Goal: Information Seeking & Learning: Learn about a topic

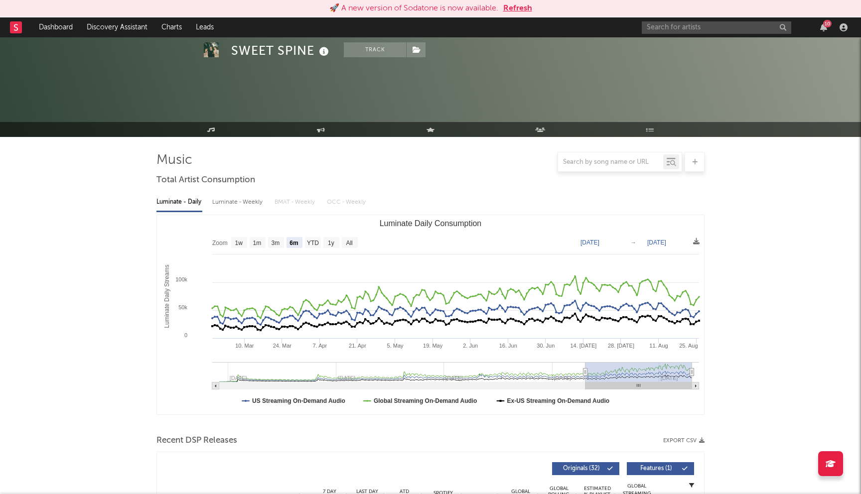
select select "6m"
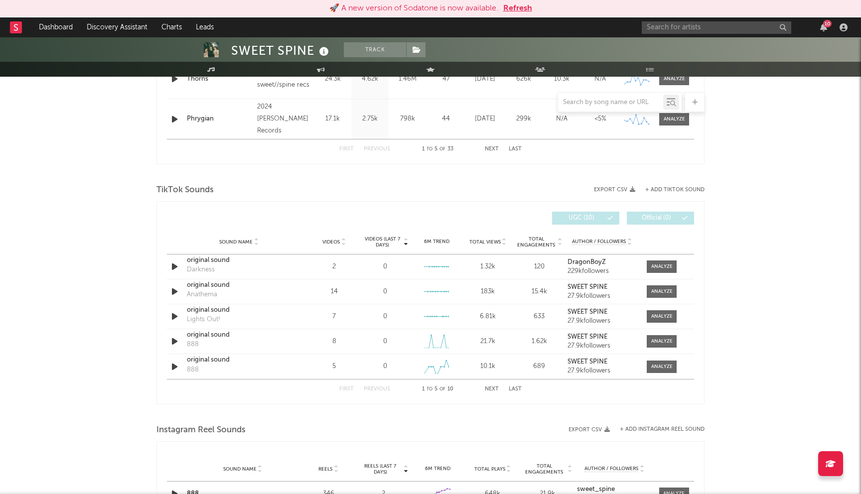
click at [515, 7] on button "Refresh" at bounding box center [517, 8] width 29 height 12
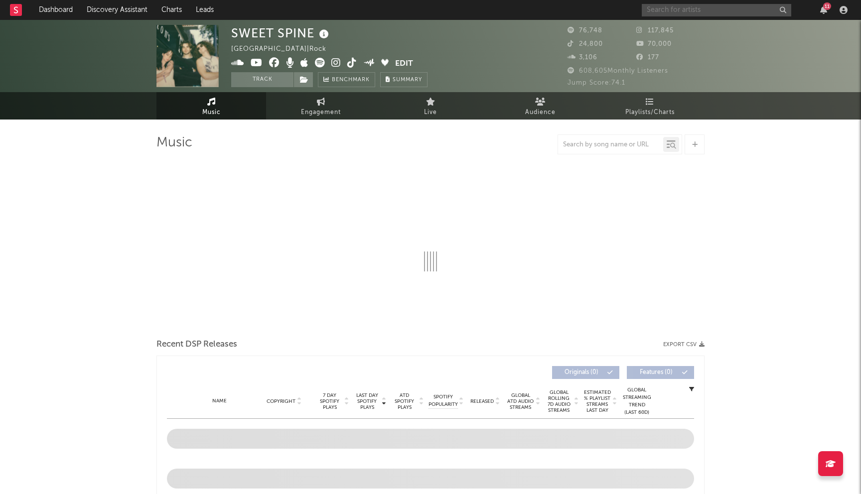
click at [660, 8] on input "text" at bounding box center [716, 10] width 149 height 12
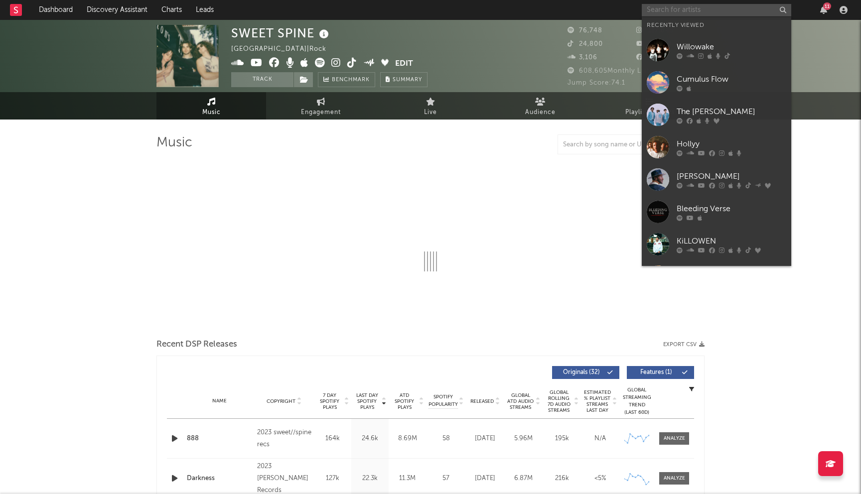
select select "6m"
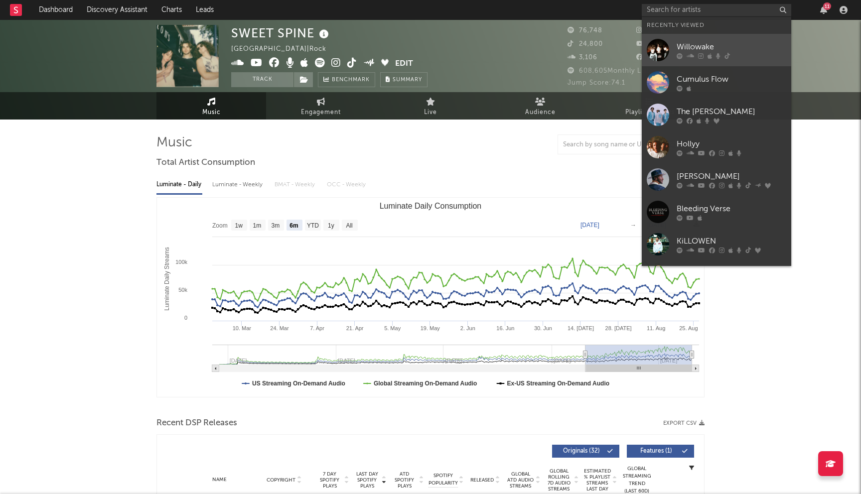
click at [687, 44] on div "Willowake" at bounding box center [732, 47] width 110 height 12
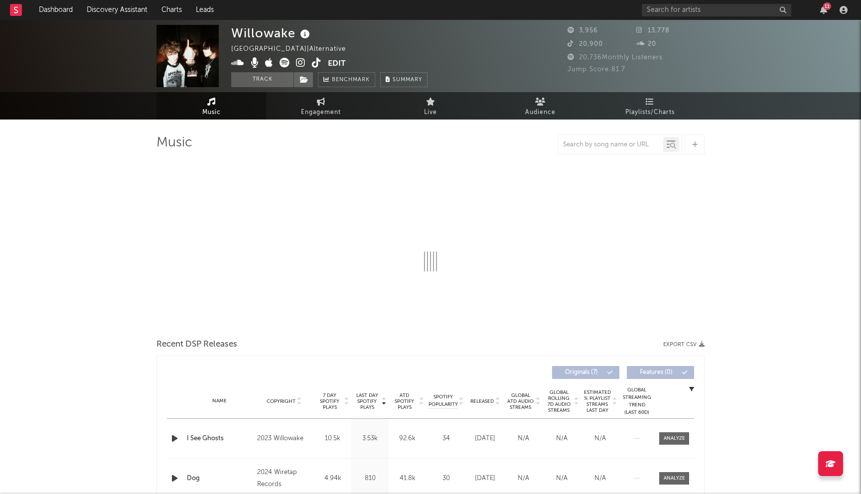
select select "1w"
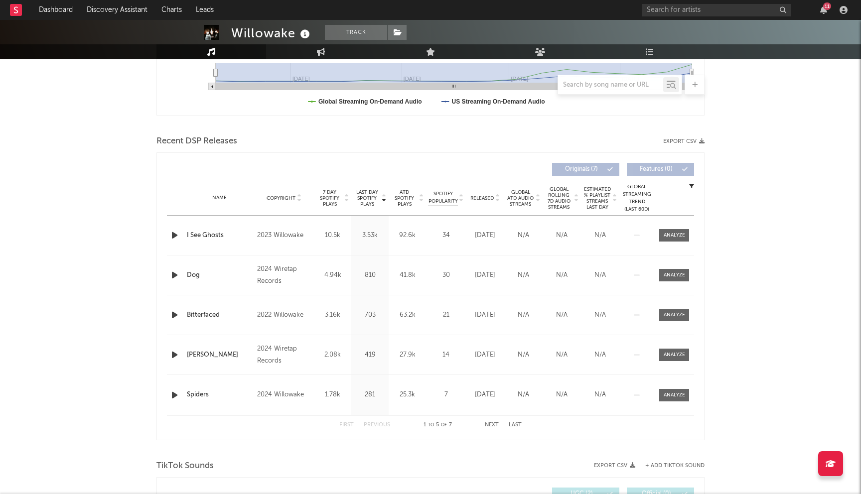
scroll to position [285, 0]
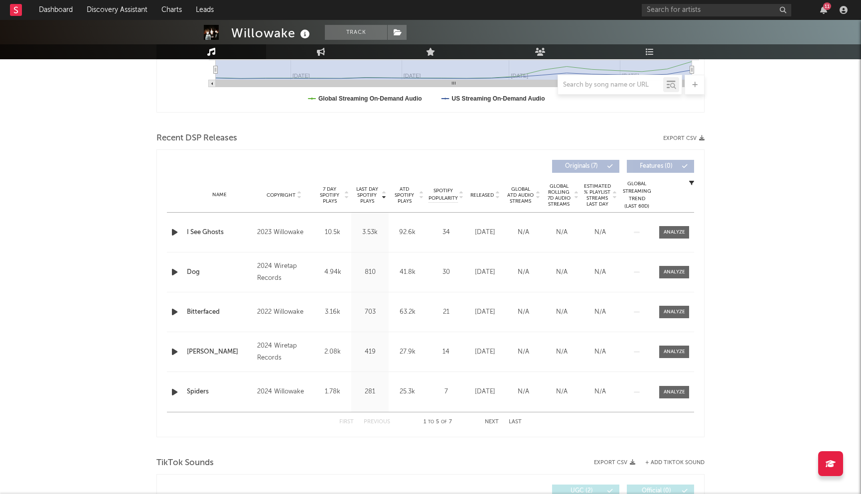
click at [488, 420] on button "Next" at bounding box center [492, 422] width 14 height 5
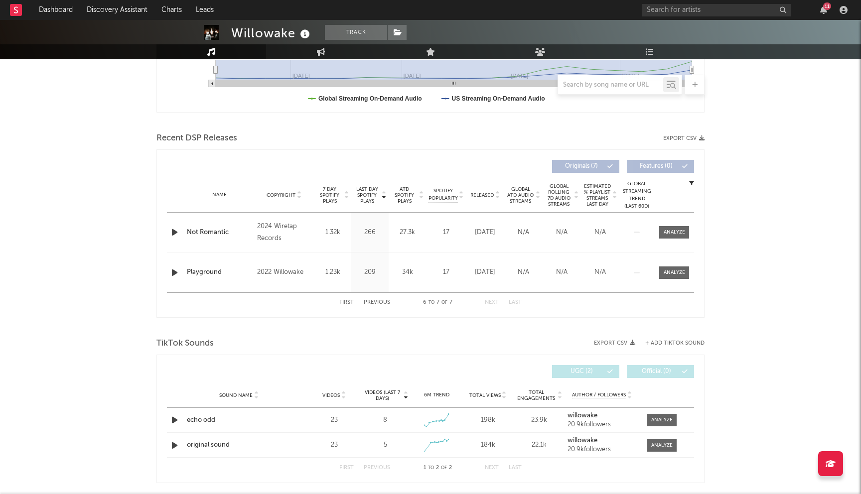
click at [381, 300] on button "Previous" at bounding box center [377, 302] width 26 height 5
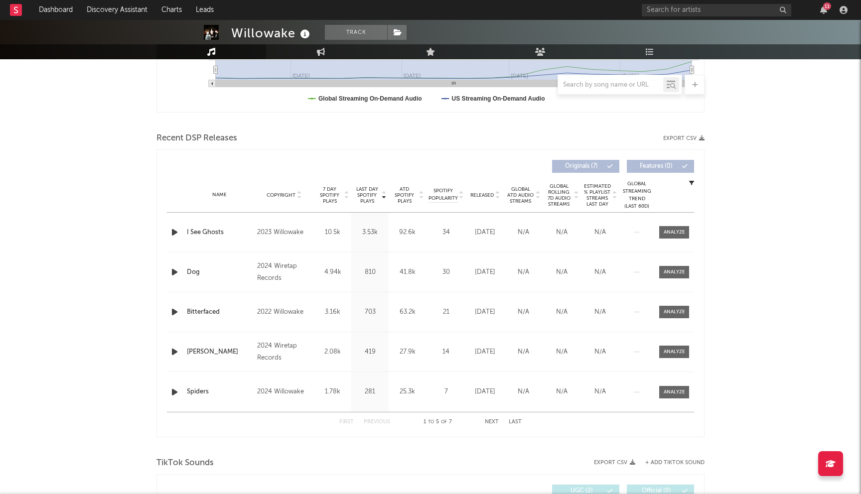
scroll to position [0, 0]
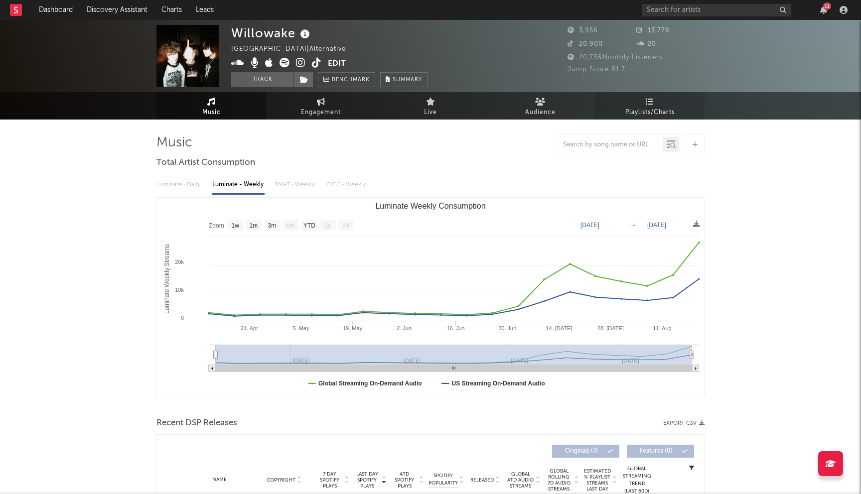
click at [647, 109] on span "Playlists/Charts" at bounding box center [649, 113] width 49 height 12
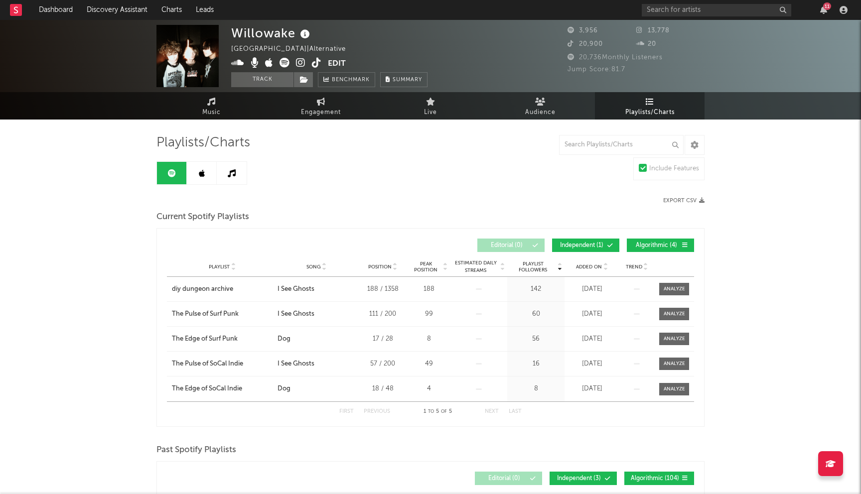
click at [199, 172] on icon at bounding box center [202, 173] width 6 height 8
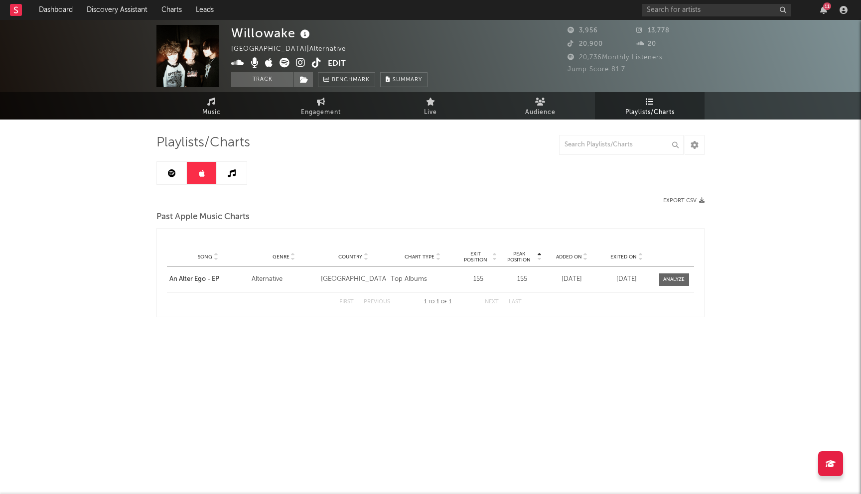
click at [170, 176] on icon at bounding box center [172, 173] width 8 height 8
